Goal: Navigation & Orientation: Find specific page/section

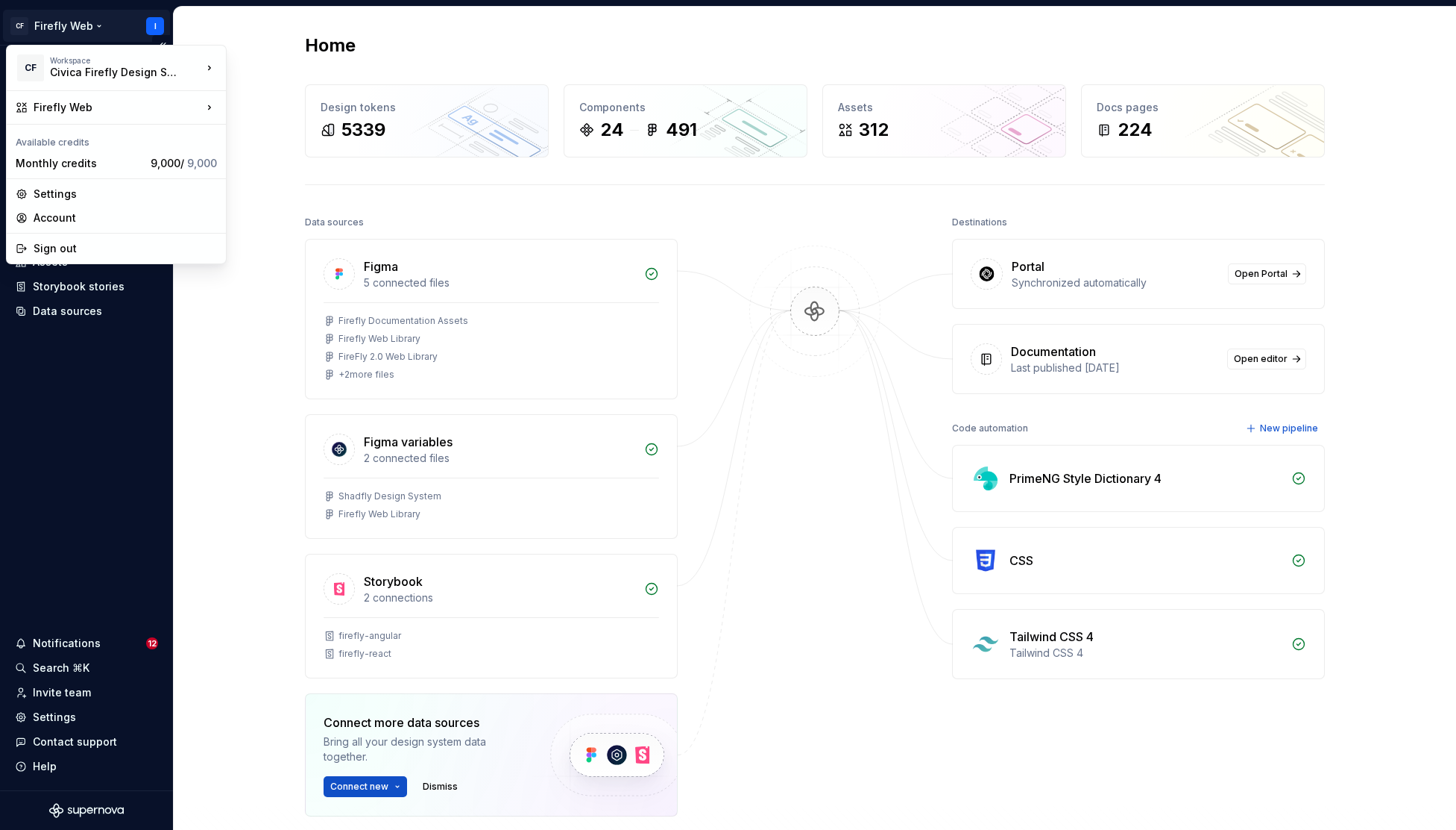
click at [156, 25] on html "CF Firefly Web I Home Documentation Analytics Code automation Design system dat…" at bounding box center [728, 415] width 1456 height 830
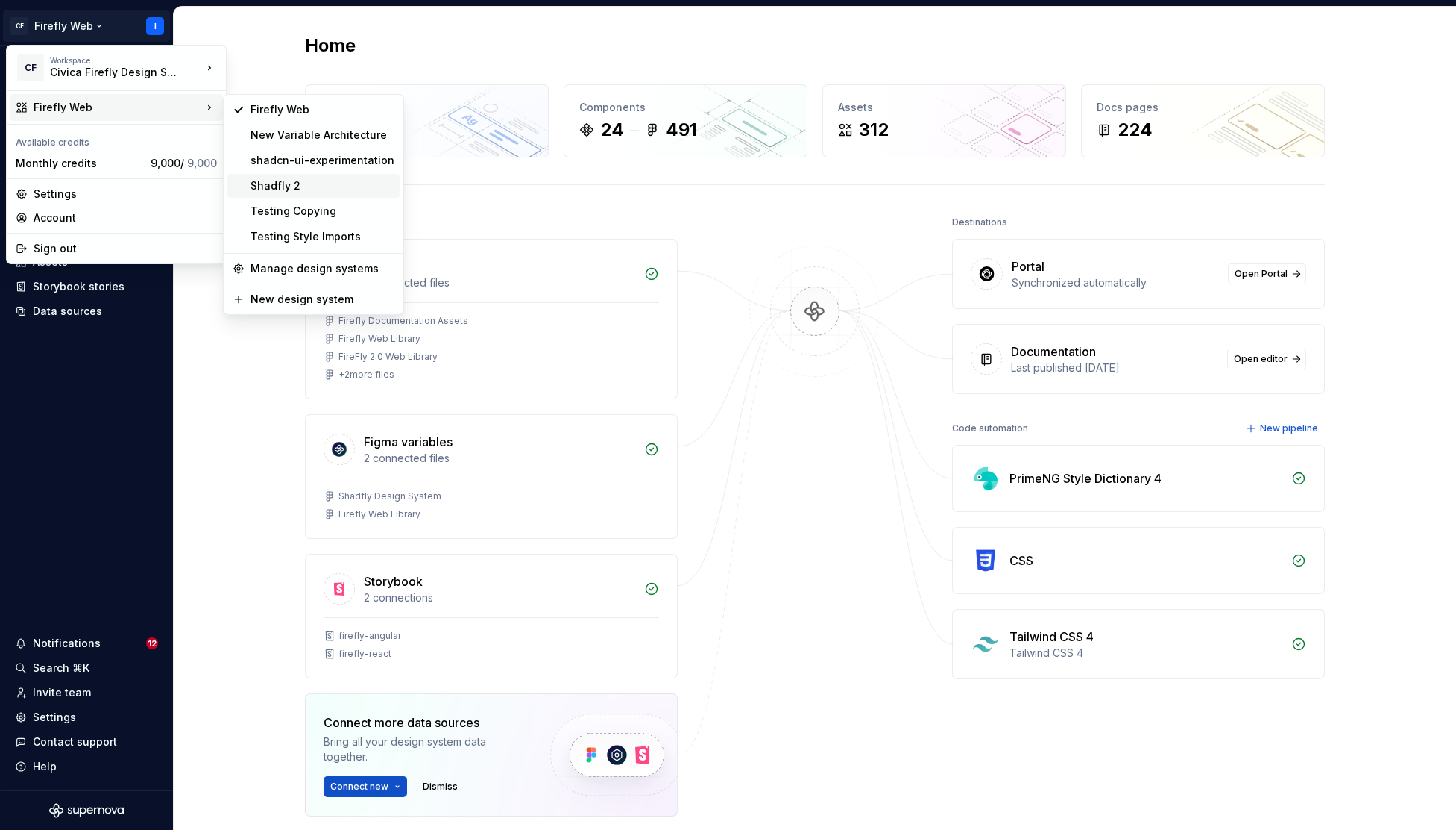
click at [279, 186] on div "Shadfly 2" at bounding box center [323, 186] width 144 height 15
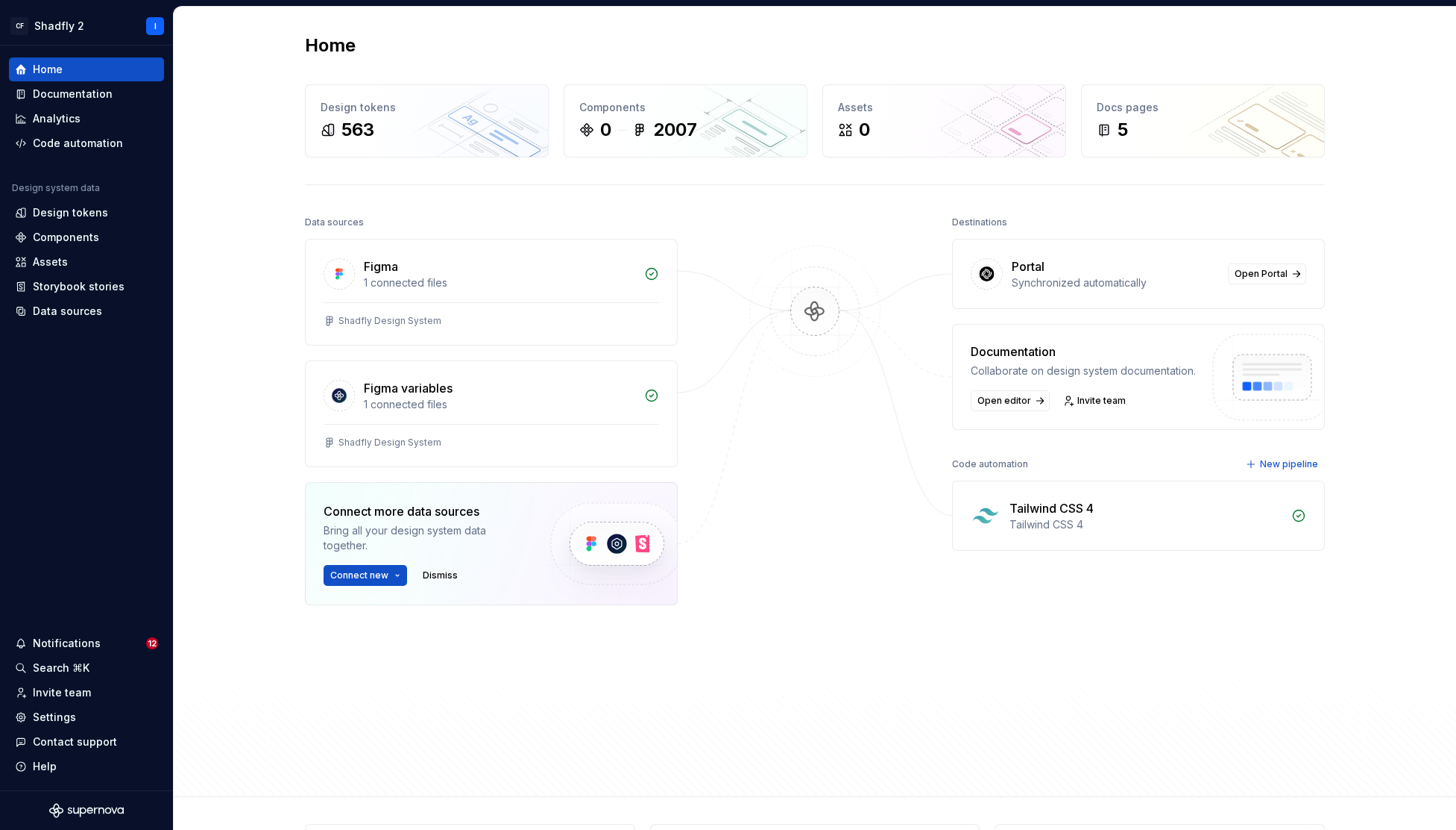
click at [911, 591] on div "Data sources Figma 1 connected files Shadfly Design System Figma variables 1 co…" at bounding box center [815, 491] width 1020 height 557
click at [1252, 273] on span "Open Portal" at bounding box center [1261, 274] width 53 height 12
